Goal: Task Accomplishment & Management: Complete application form

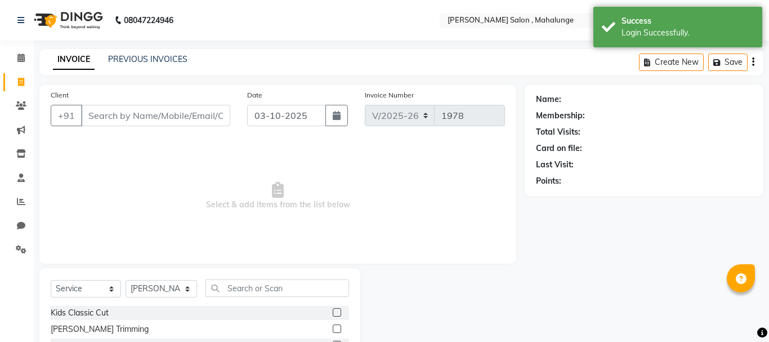
select select "7250"
select select "service"
select select "66814"
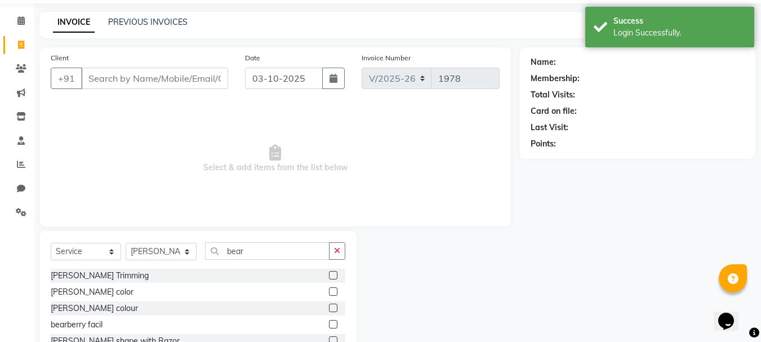
scroll to position [78, 0]
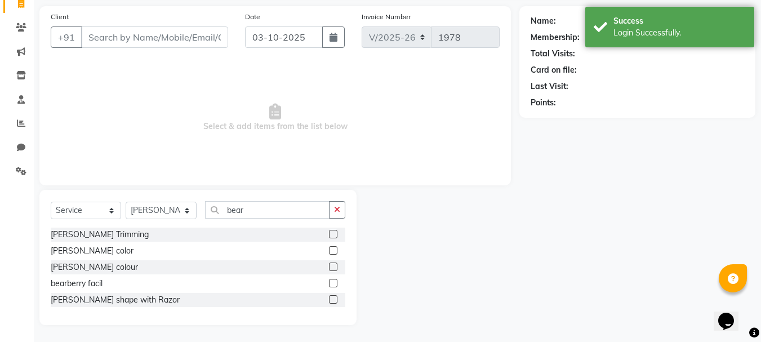
type input "bear"
drag, startPoint x: 329, startPoint y: 299, endPoint x: 331, endPoint y: 293, distance: 6.3
click at [329, 298] on label at bounding box center [333, 299] width 8 height 8
click at [329, 298] on input "checkbox" at bounding box center [332, 299] width 7 height 7
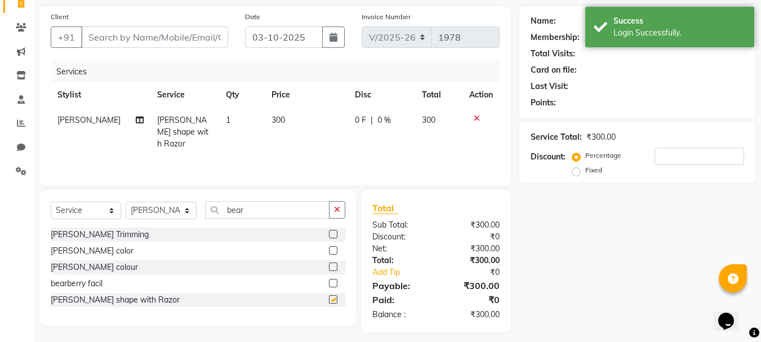
checkbox input "false"
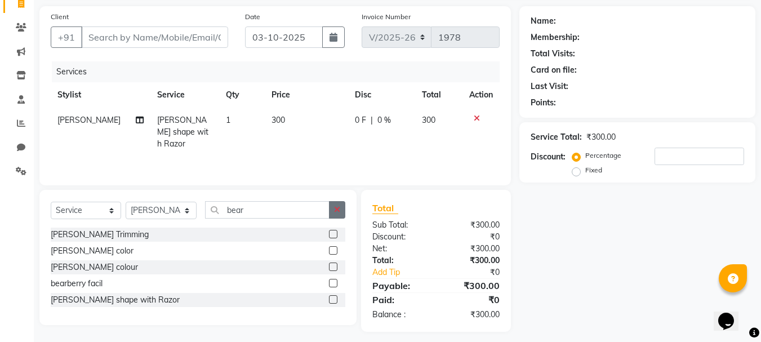
click at [332, 210] on button "button" at bounding box center [337, 209] width 16 height 17
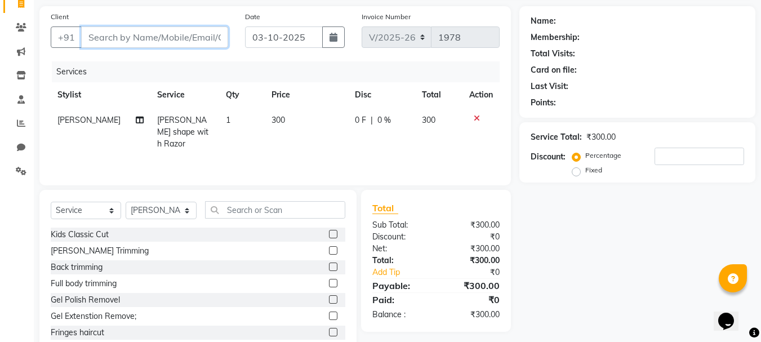
click at [184, 35] on input "Client" at bounding box center [154, 36] width 147 height 21
type input "8"
type input "0"
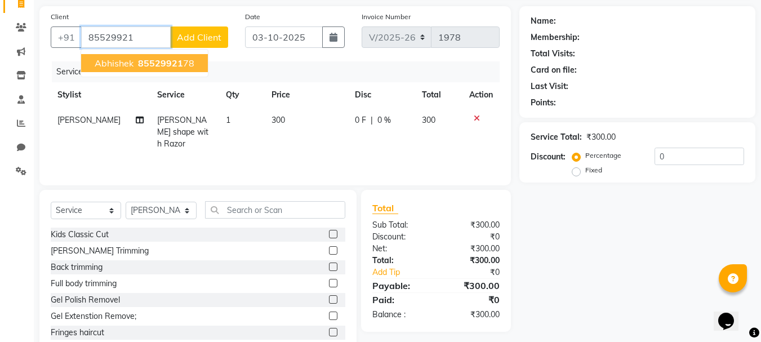
click at [171, 64] on span "85529921" at bounding box center [160, 62] width 45 height 11
type input "8552992178"
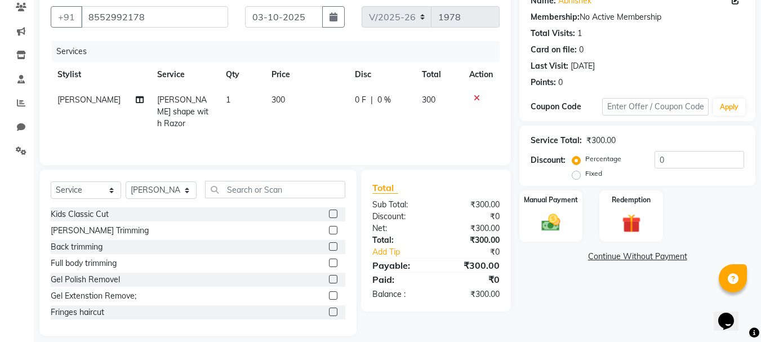
scroll to position [109, 0]
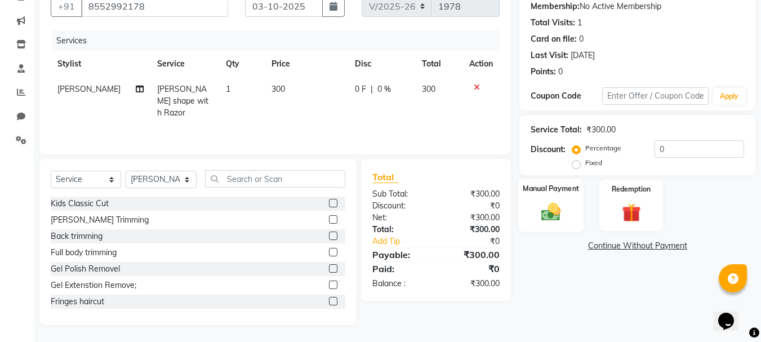
click at [533, 213] on div "Manual Payment" at bounding box center [551, 206] width 66 height 54
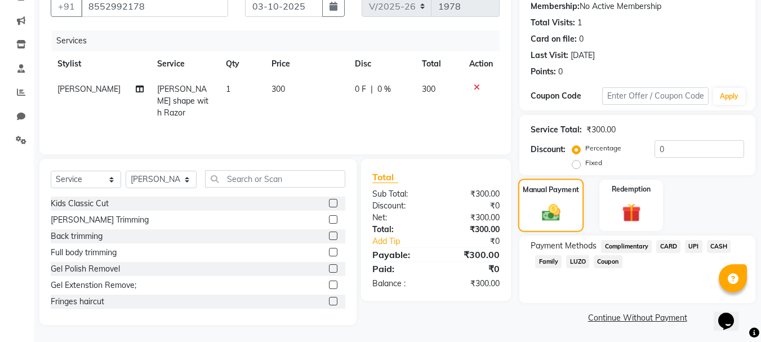
scroll to position [110, 0]
click at [693, 243] on span "UPI" at bounding box center [693, 245] width 17 height 13
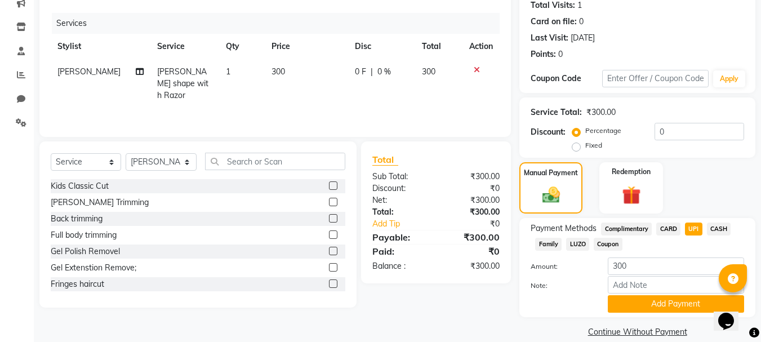
scroll to position [142, 0]
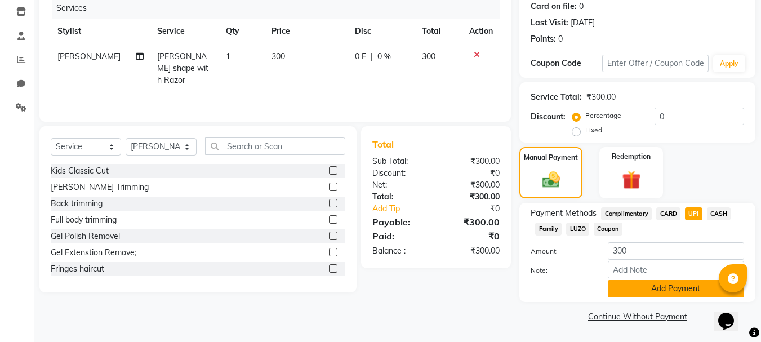
click at [656, 293] on button "Add Payment" at bounding box center [676, 288] width 136 height 17
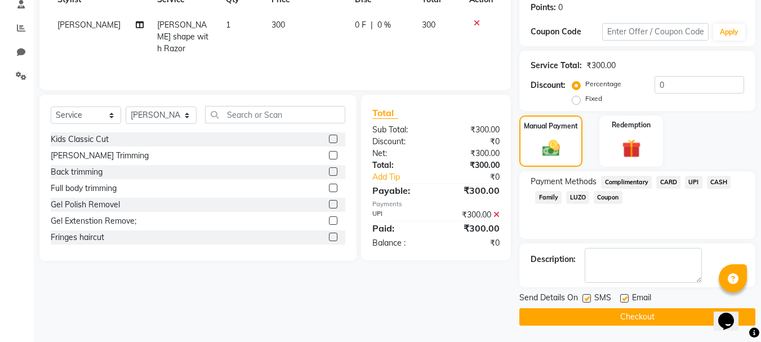
scroll to position [174, 0]
click at [551, 310] on button "Checkout" at bounding box center [637, 316] width 236 height 17
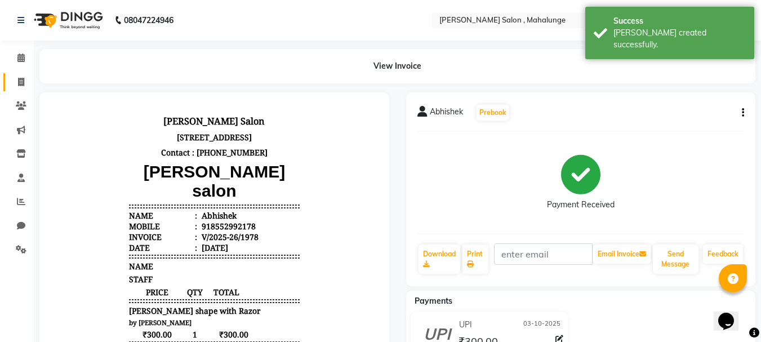
click at [23, 74] on link "Invoice" at bounding box center [16, 82] width 27 height 19
select select "service"
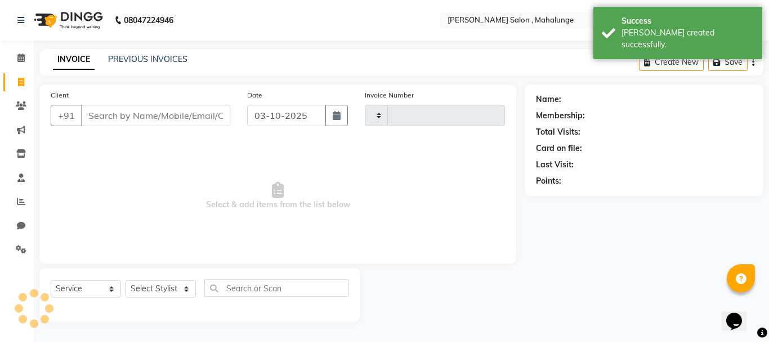
type input "1979"
select select "7250"
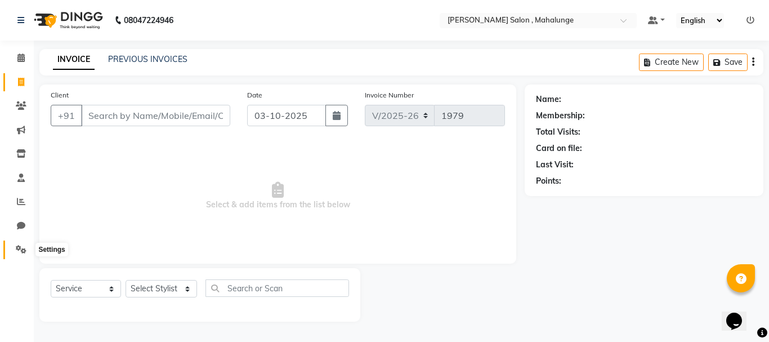
click at [24, 252] on icon at bounding box center [21, 249] width 11 height 8
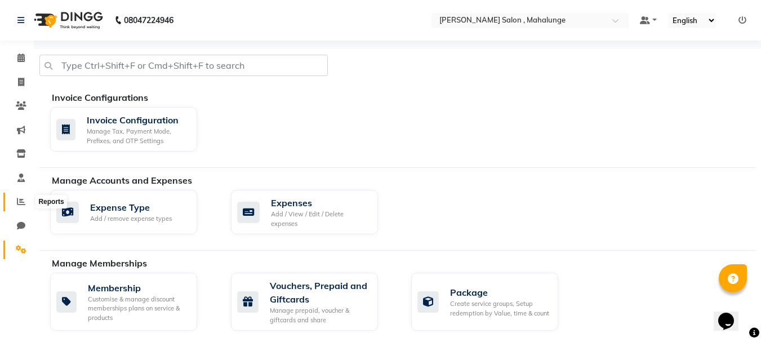
click at [23, 203] on icon at bounding box center [21, 201] width 8 height 8
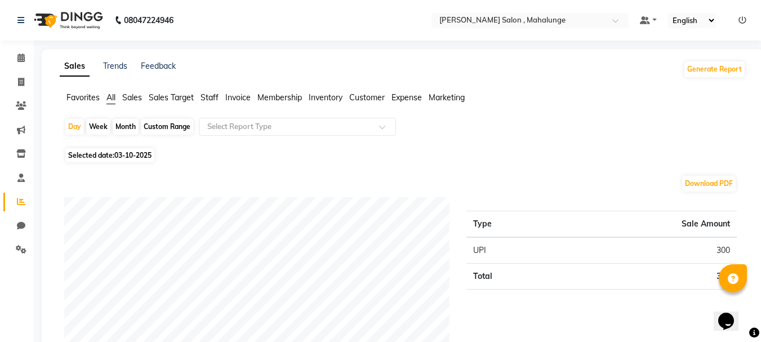
click at [213, 98] on span "Staff" at bounding box center [210, 97] width 18 height 10
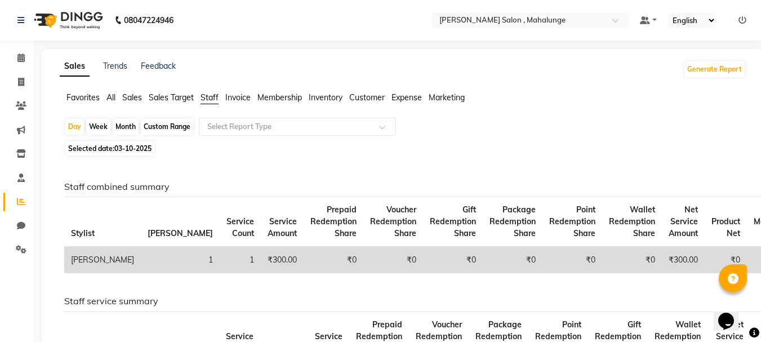
click at [133, 125] on div "Month" at bounding box center [126, 127] width 26 height 16
select select "10"
select select "2025"
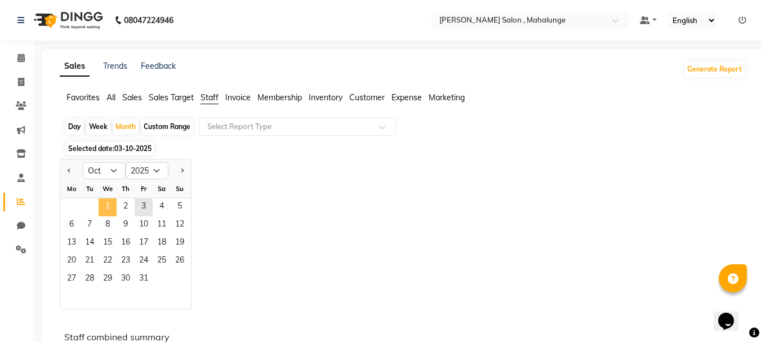
click at [108, 199] on span "1" at bounding box center [108, 207] width 18 height 18
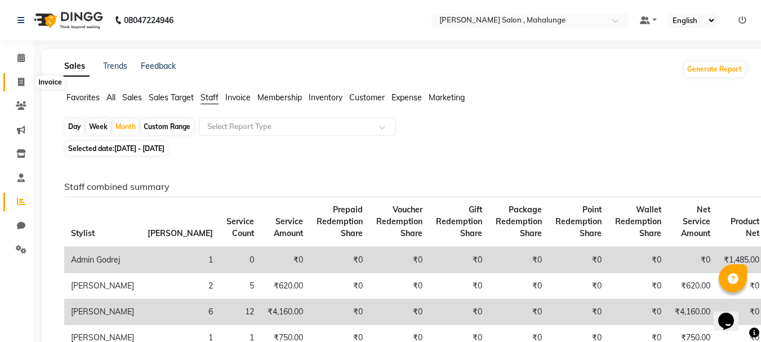
click at [23, 84] on icon at bounding box center [21, 82] width 6 height 8
select select "7250"
select select "service"
